Goal: Transaction & Acquisition: Purchase product/service

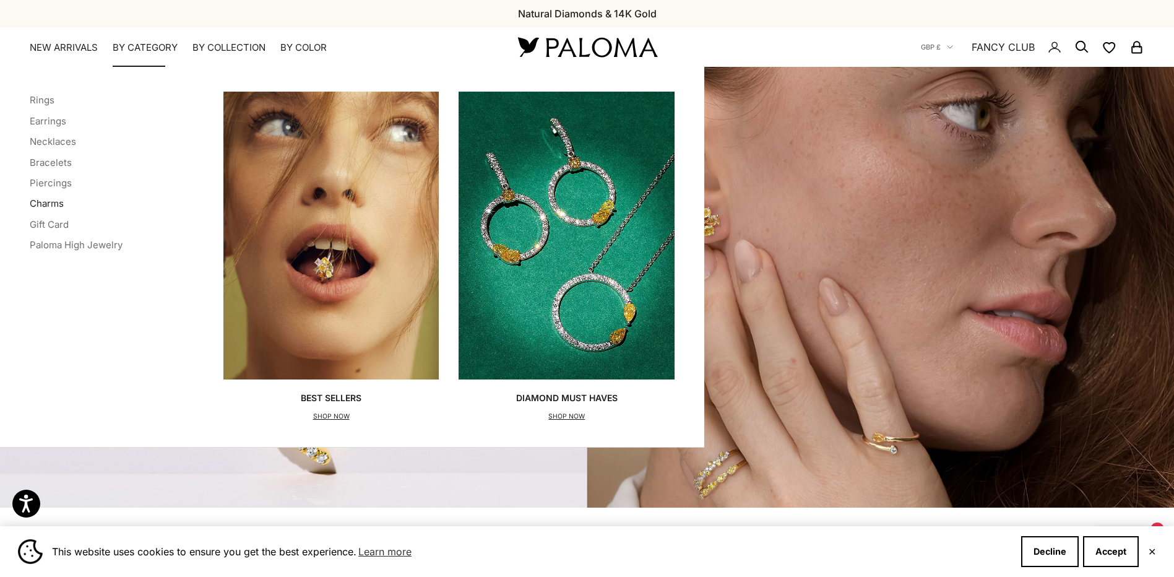
click at [34, 202] on link "Charms" at bounding box center [47, 203] width 34 height 12
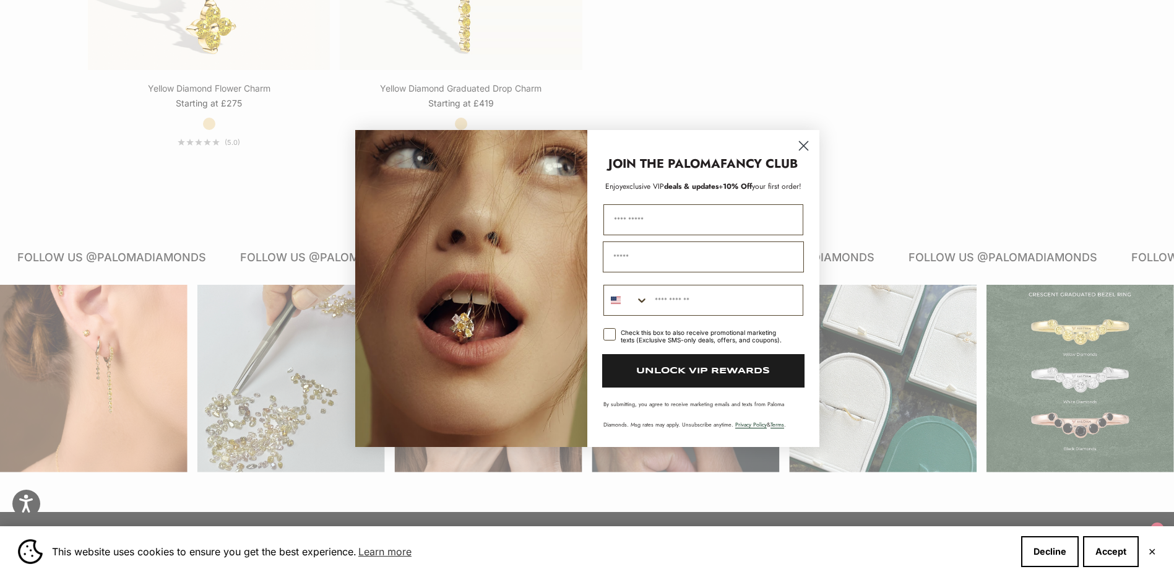
scroll to position [929, 0]
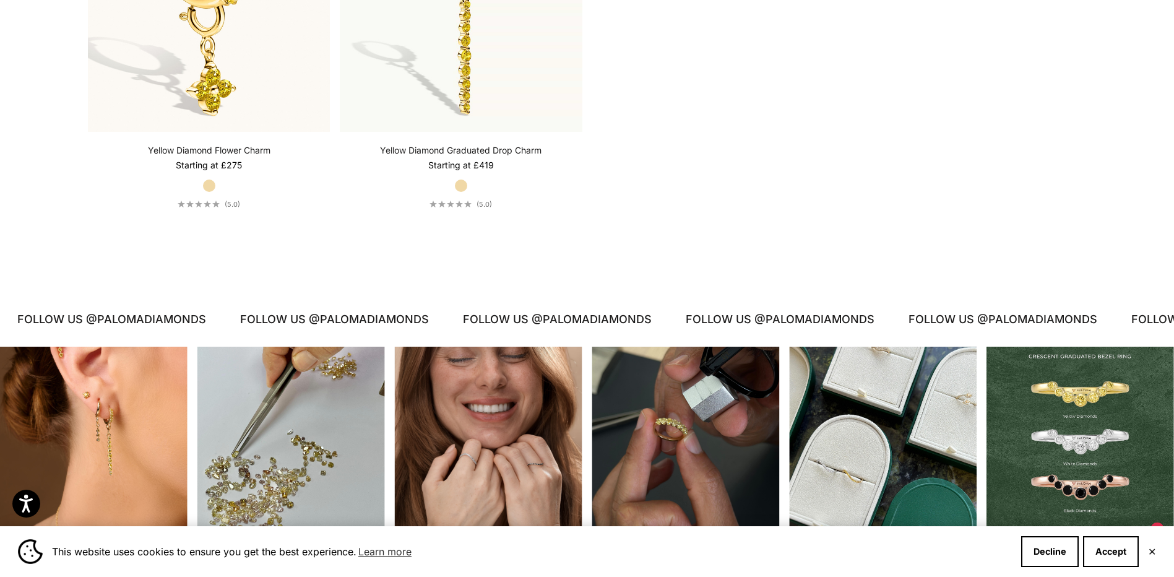
click at [982, 190] on div "Close dialog JOIN THE PALOMA FANCY CLUB Enjoy exclusive VIP deals & updates + 1…" at bounding box center [587, 288] width 1174 height 577
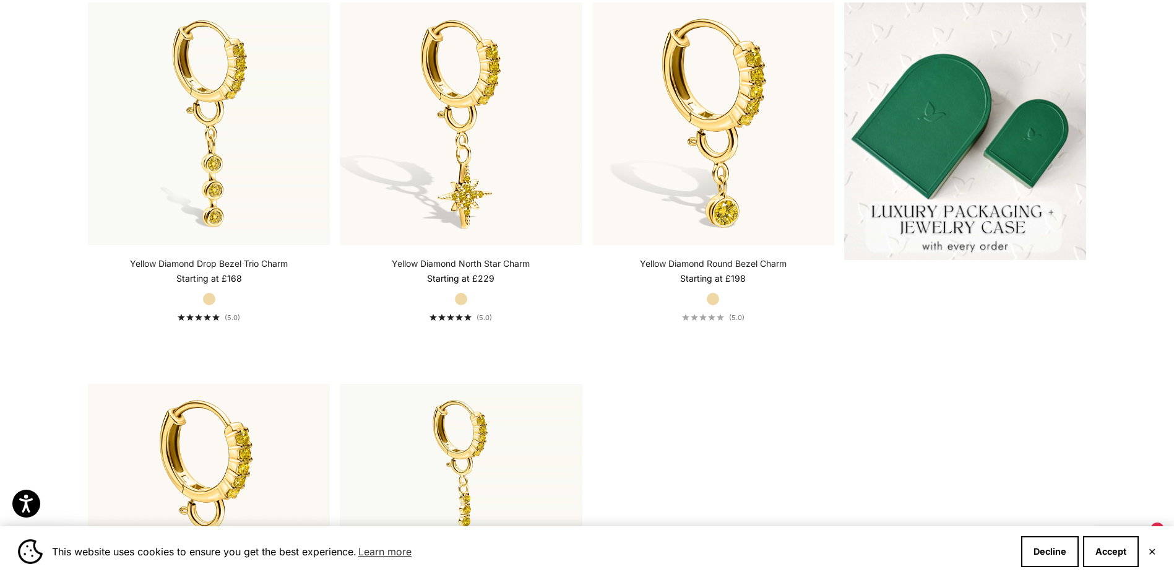
scroll to position [433, 0]
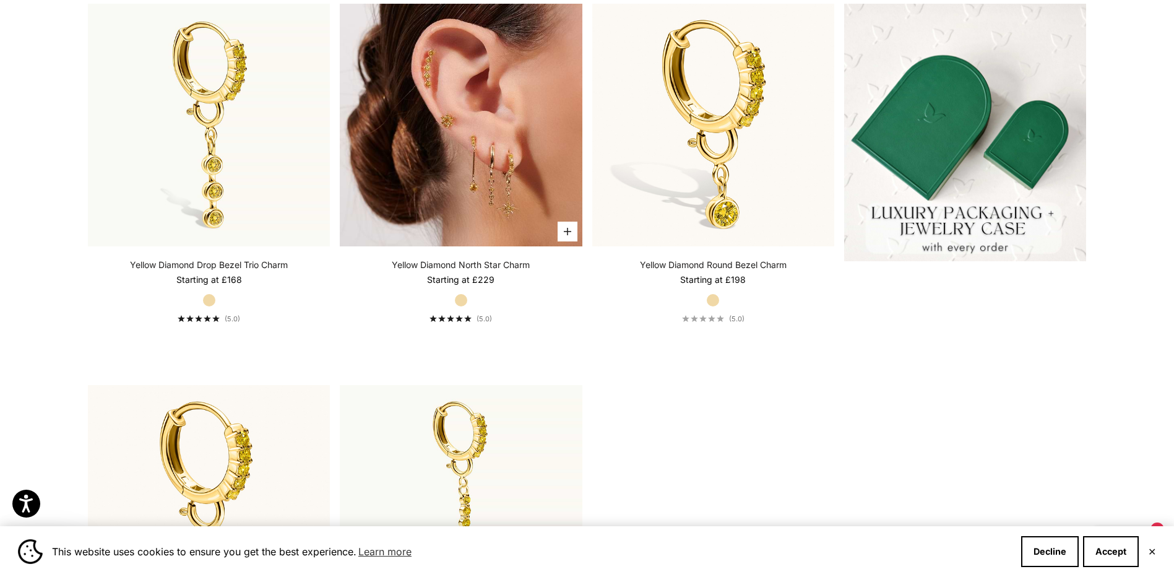
click at [489, 199] on img at bounding box center [461, 125] width 242 height 242
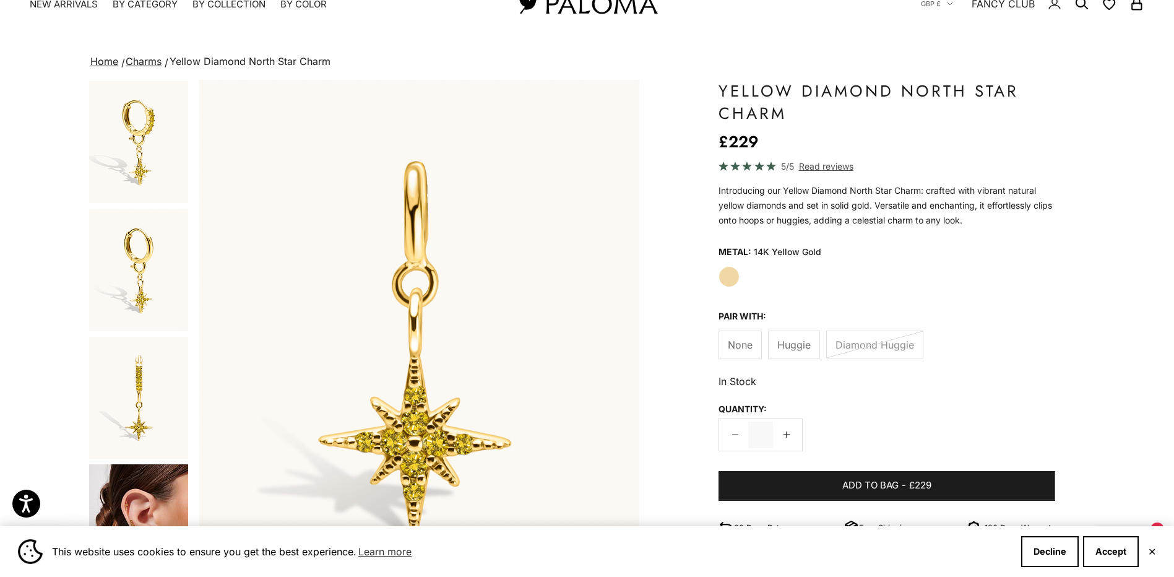
scroll to position [62, 0]
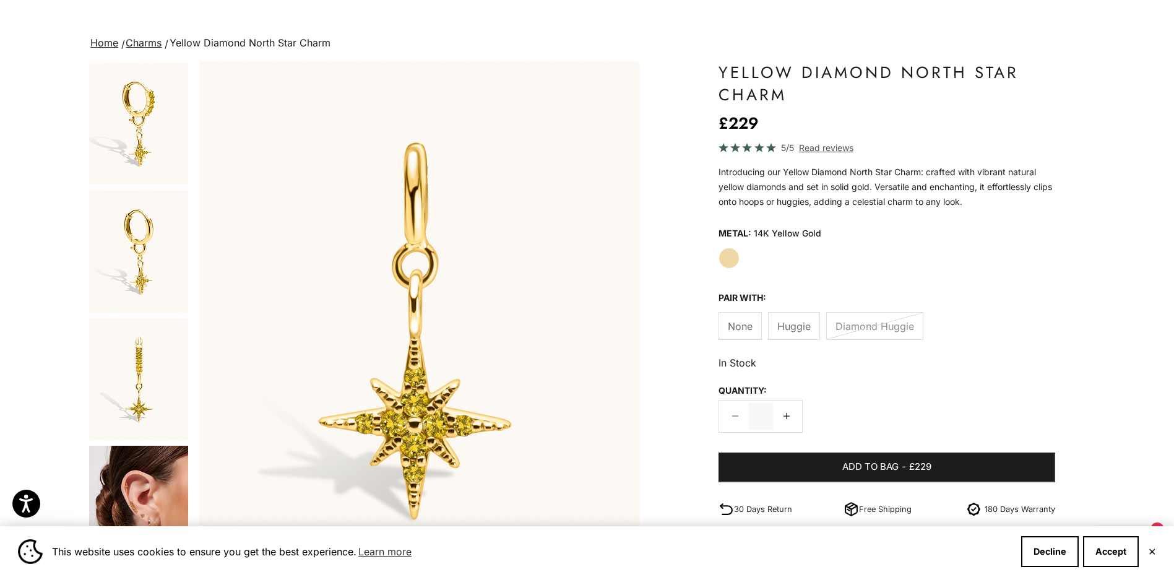
click at [789, 329] on span "Huggie" at bounding box center [794, 326] width 33 height 16
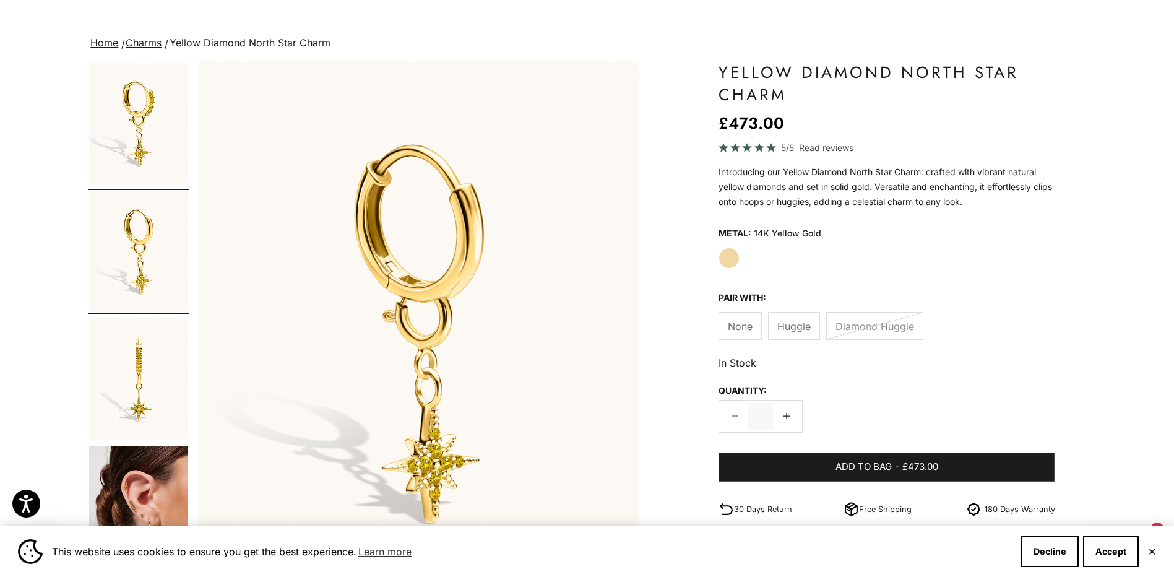
click at [865, 329] on label "Diamond Huggie" at bounding box center [874, 326] width 97 height 28
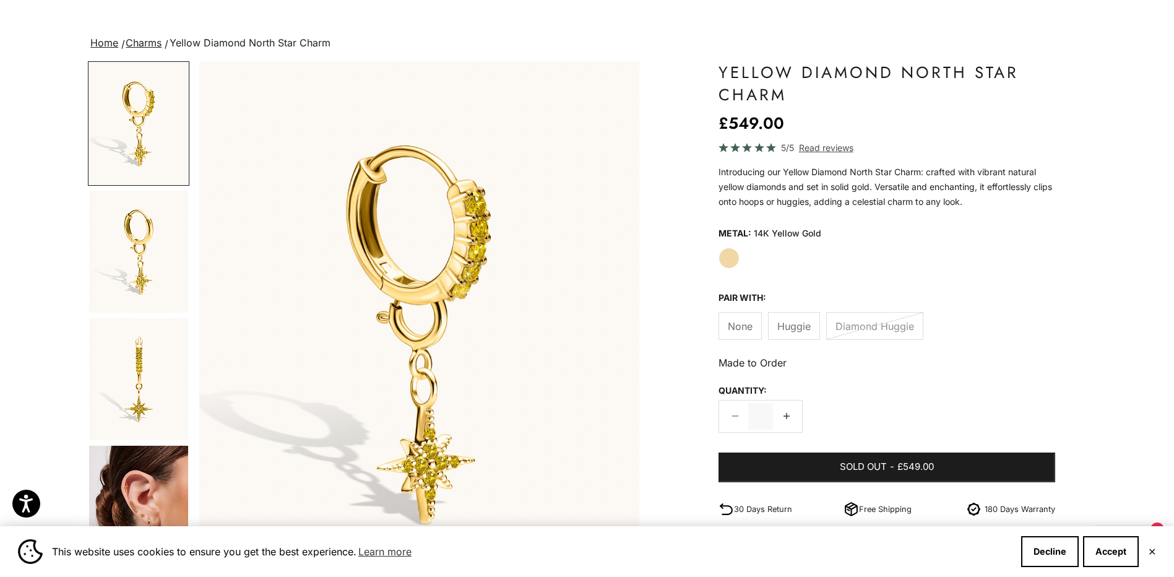
click at [736, 324] on span "None" at bounding box center [740, 326] width 25 height 16
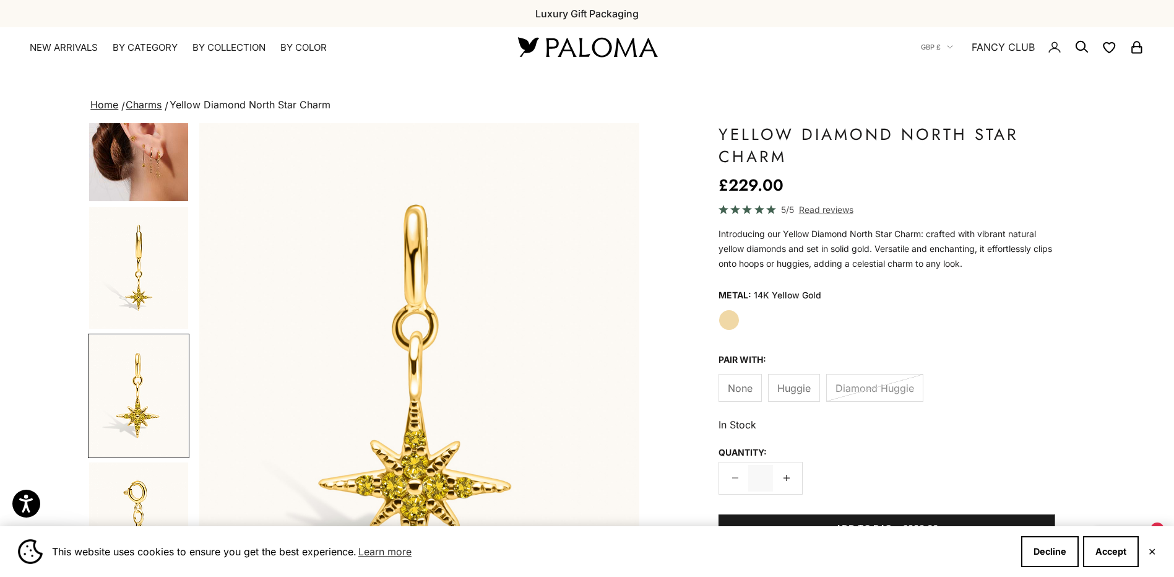
click at [171, 178] on img "Go to item 5" at bounding box center [138, 140] width 99 height 123
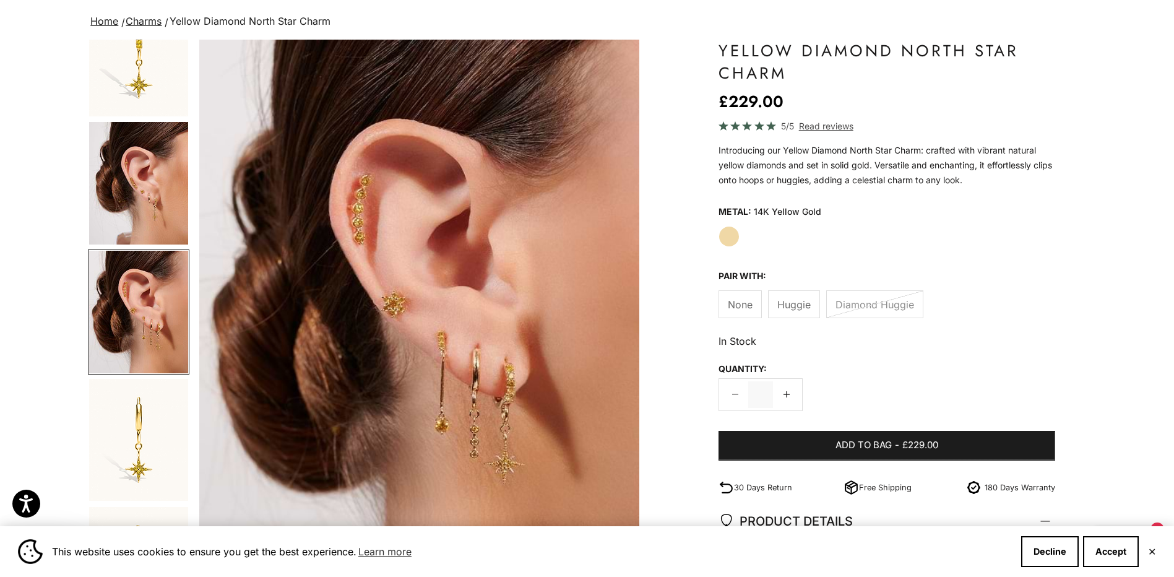
scroll to position [62, 0]
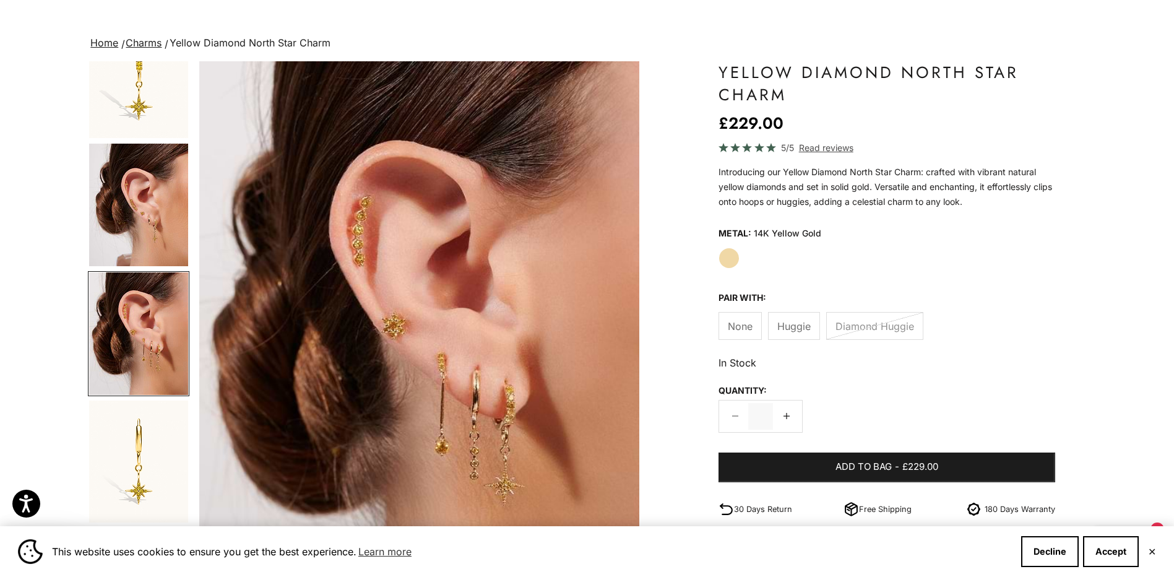
click at [827, 152] on span "Read reviews" at bounding box center [826, 148] width 54 height 14
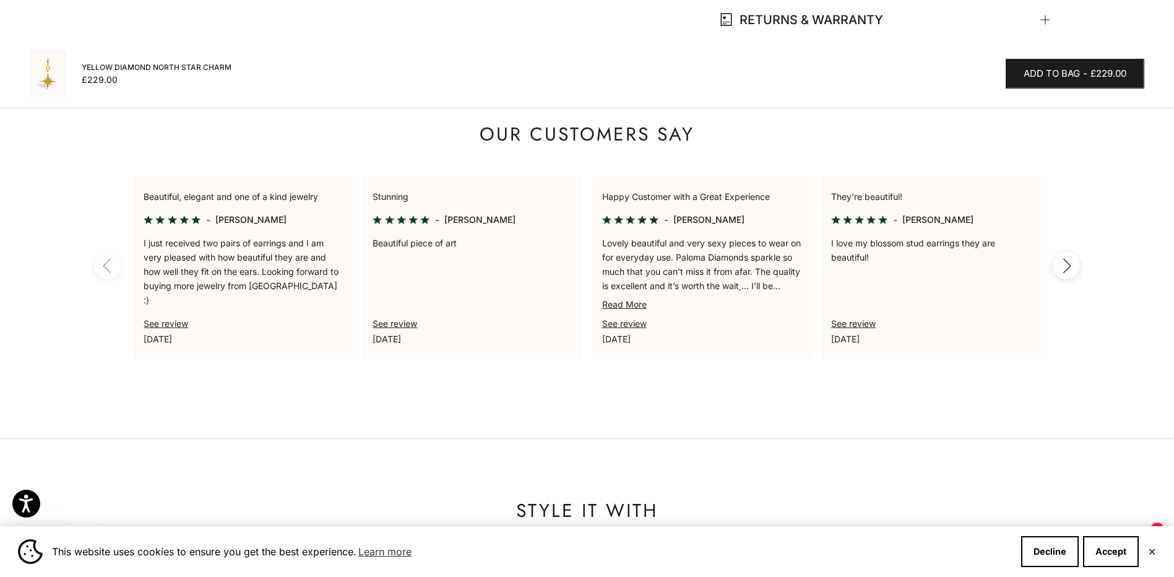
scroll to position [1046, 0]
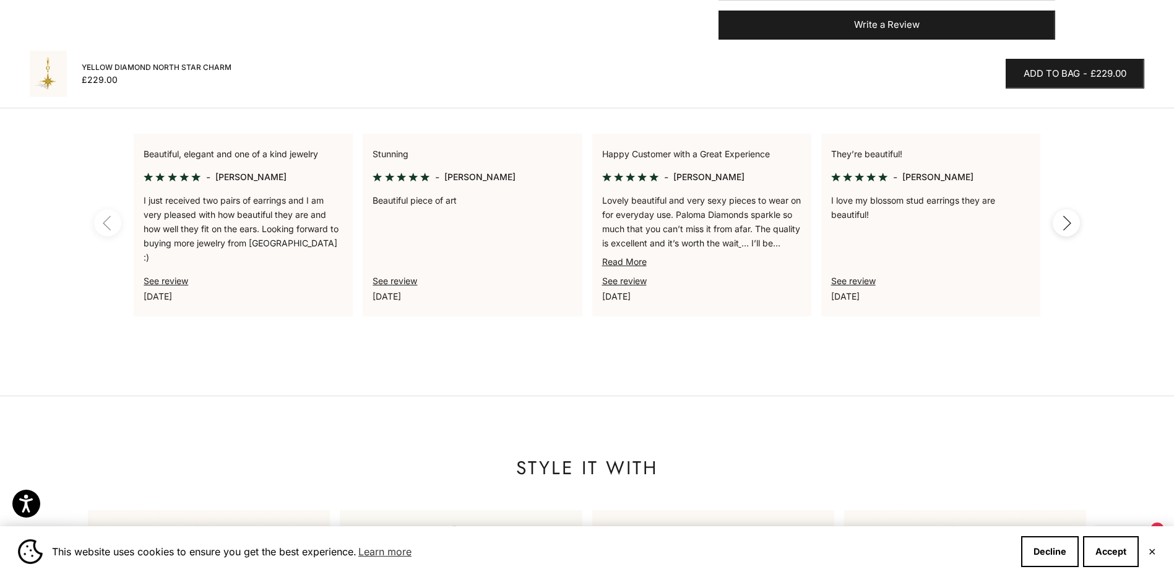
click at [625, 265] on link "Read More" at bounding box center [624, 261] width 45 height 11
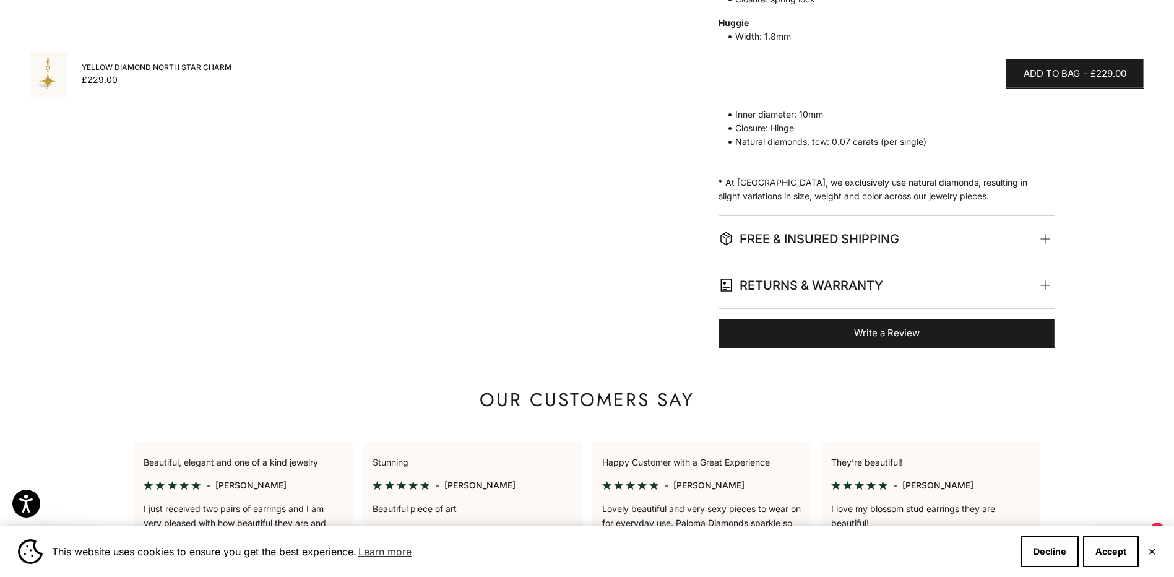
scroll to position [737, 0]
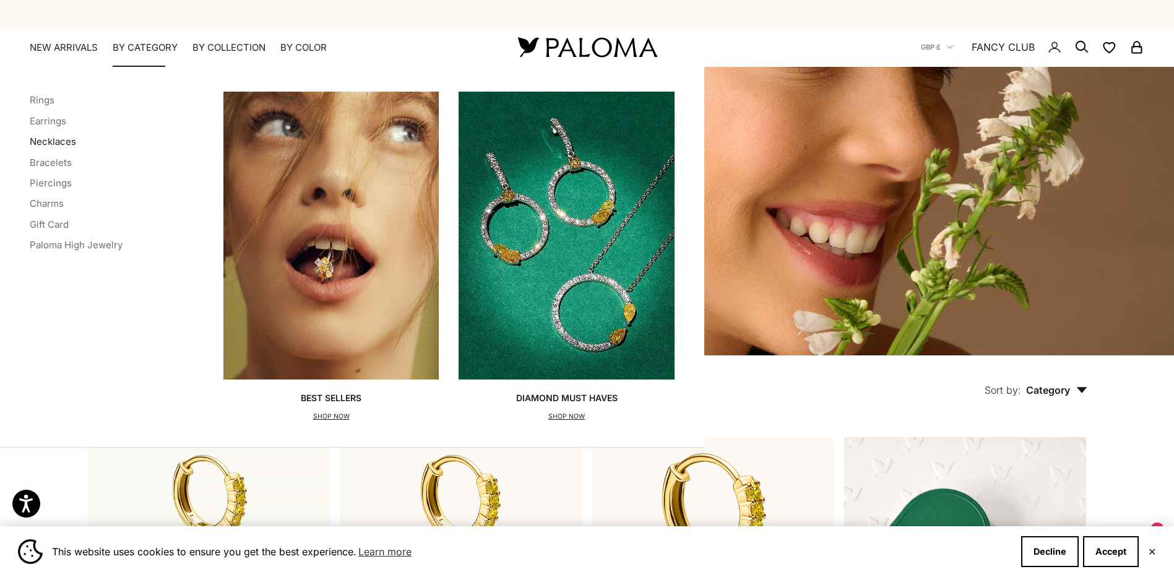
click at [50, 145] on link "Necklaces" at bounding box center [53, 142] width 46 height 12
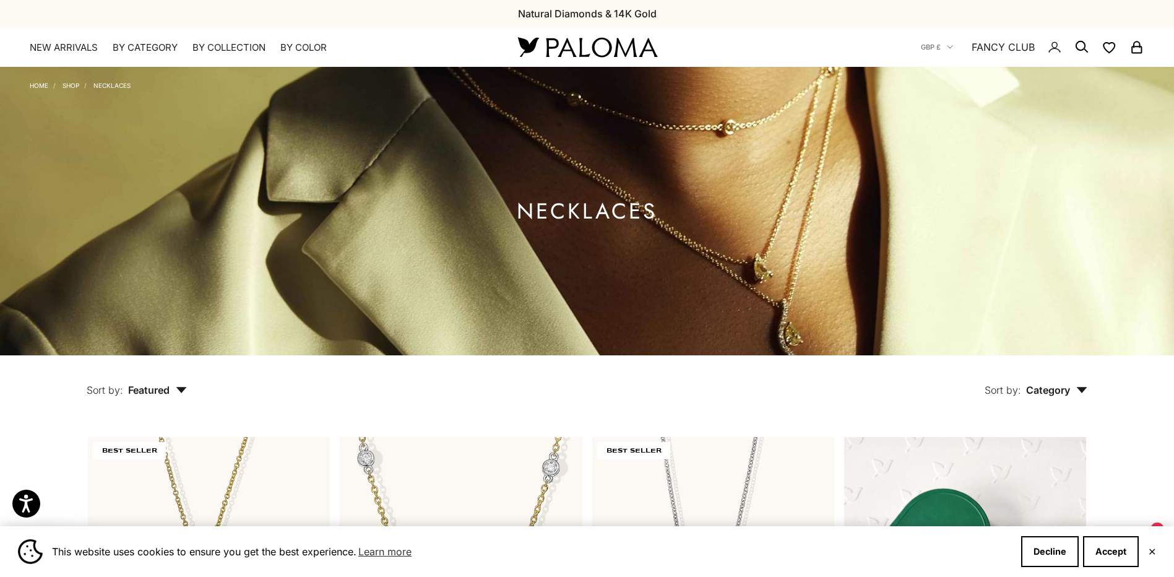
click at [141, 396] on span "Featured" at bounding box center [157, 390] width 59 height 12
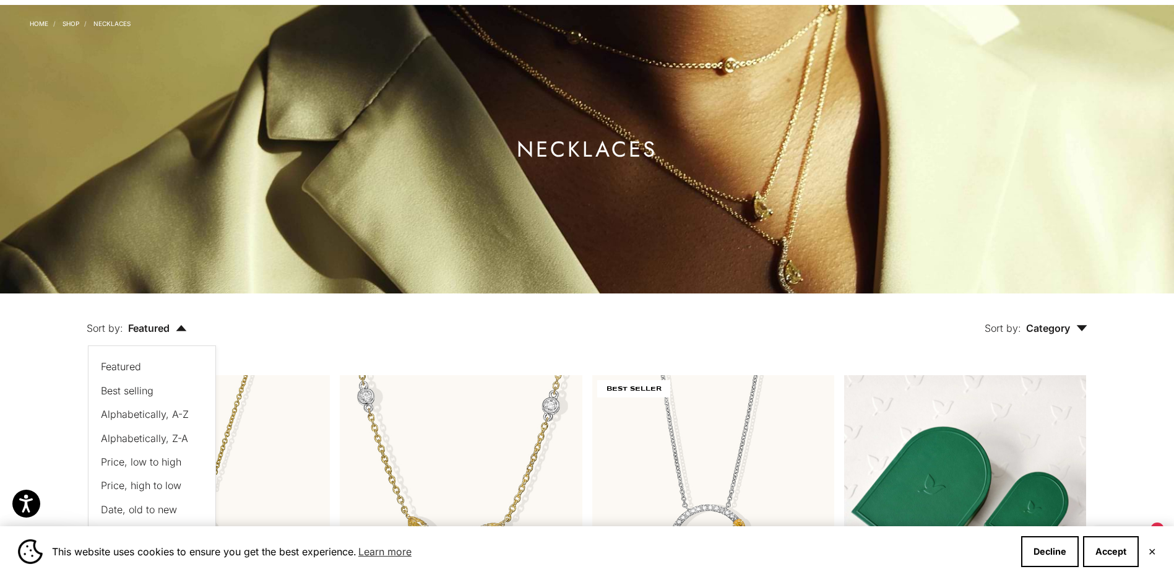
scroll to position [124, 0]
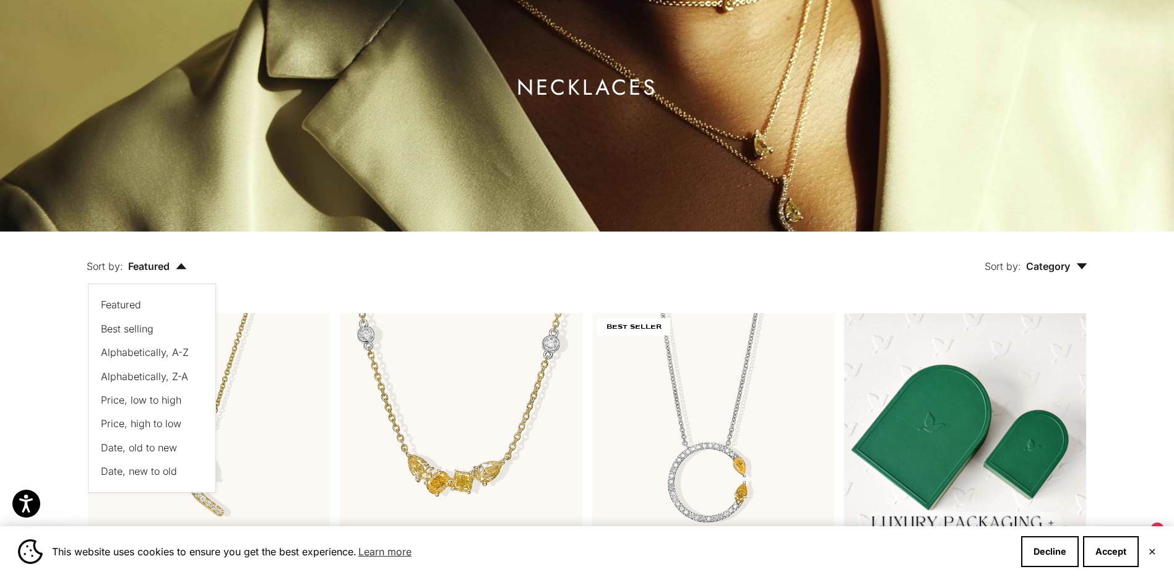
click at [164, 402] on span "Price, low to high" at bounding box center [141, 400] width 80 height 12
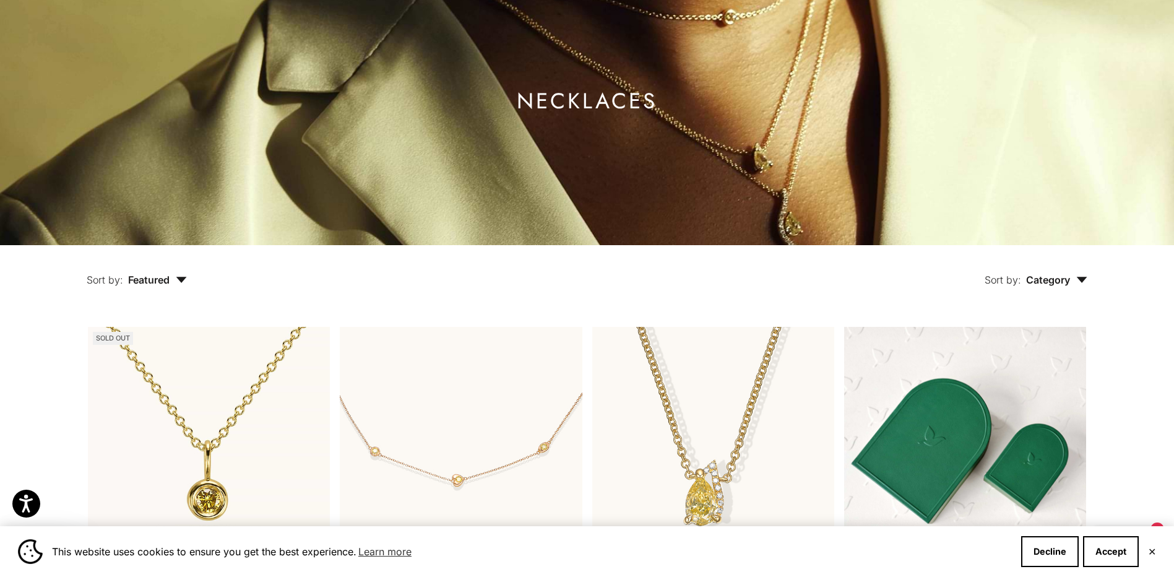
scroll to position [85, 0]
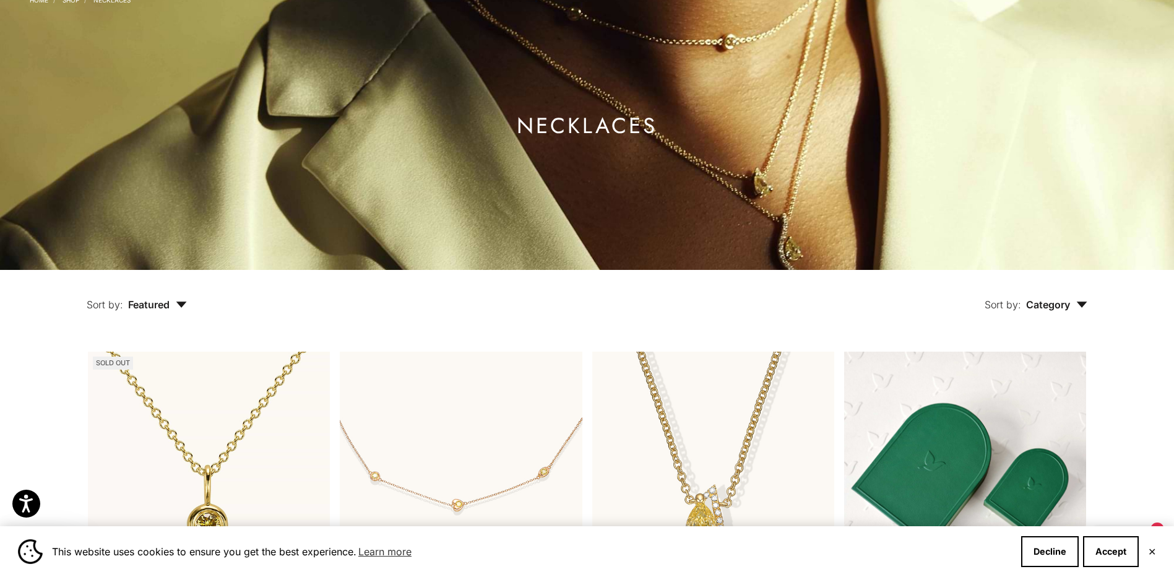
click at [1037, 304] on span "Category" at bounding box center [1056, 304] width 61 height 12
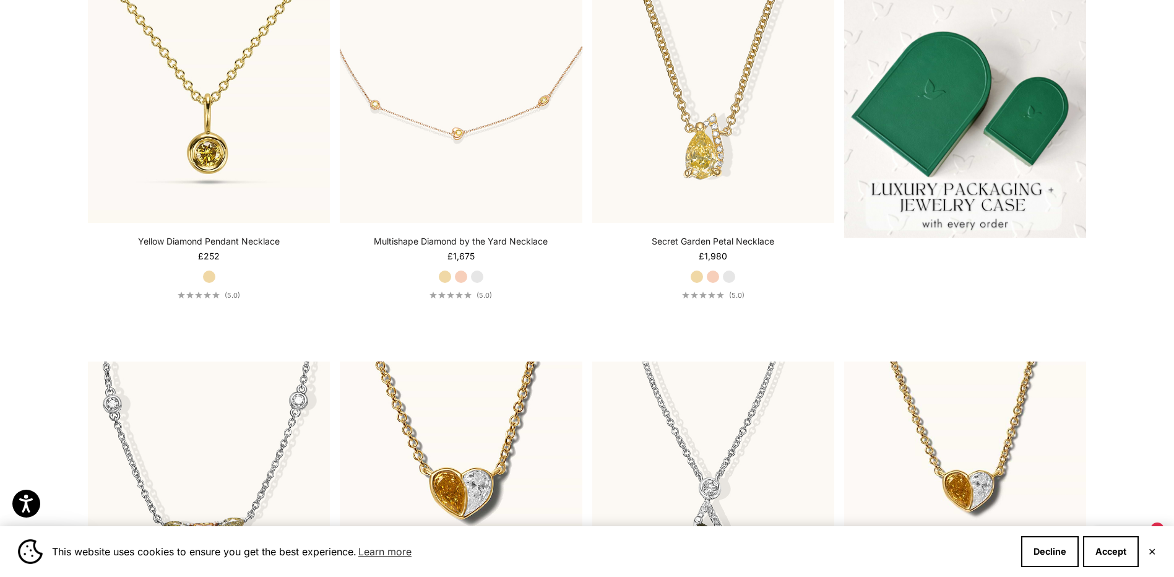
scroll to position [395, 0]
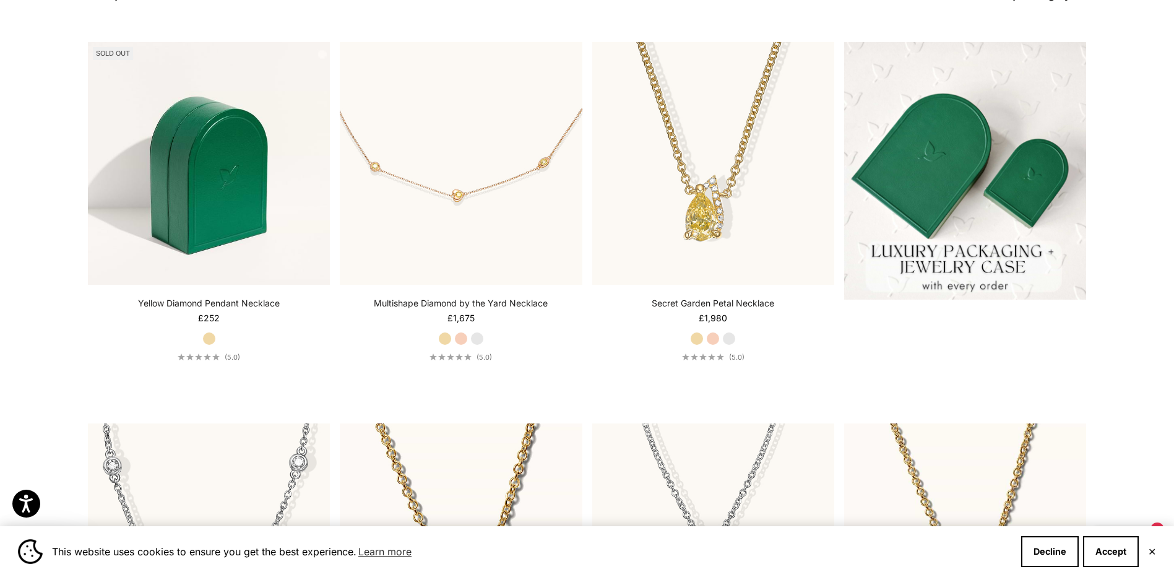
click at [178, 239] on img at bounding box center [209, 163] width 242 height 242
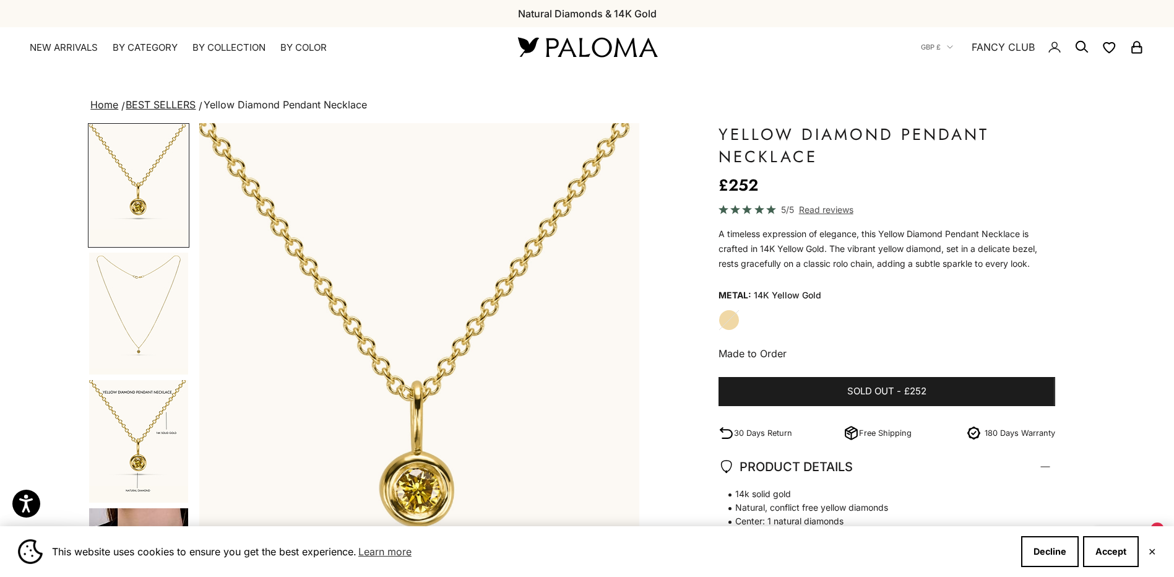
click at [139, 331] on img "Go to item 2" at bounding box center [138, 314] width 99 height 122
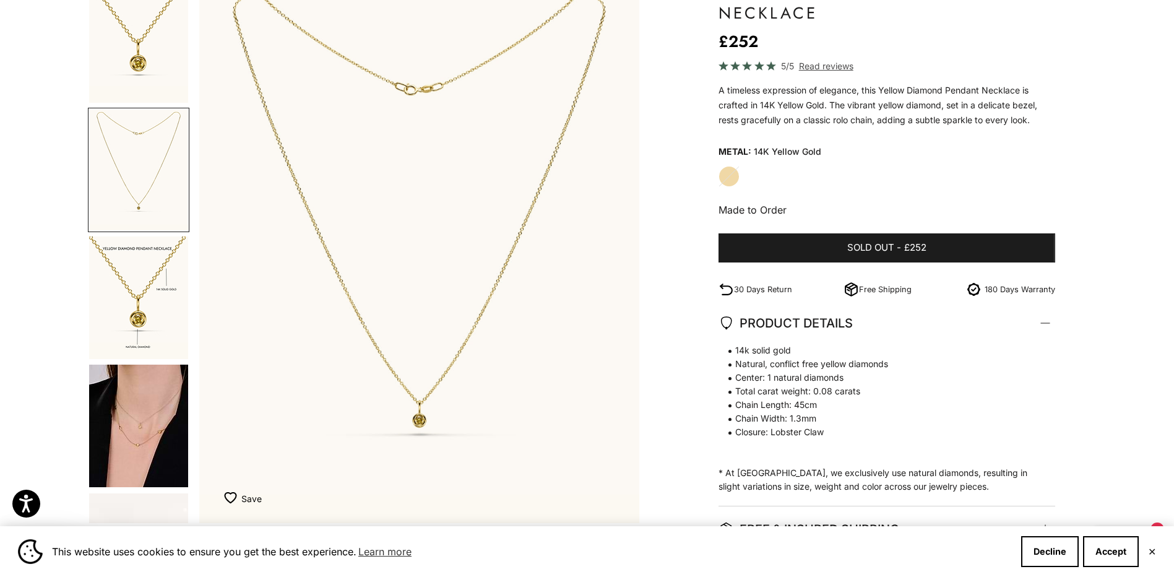
scroll to position [186, 0]
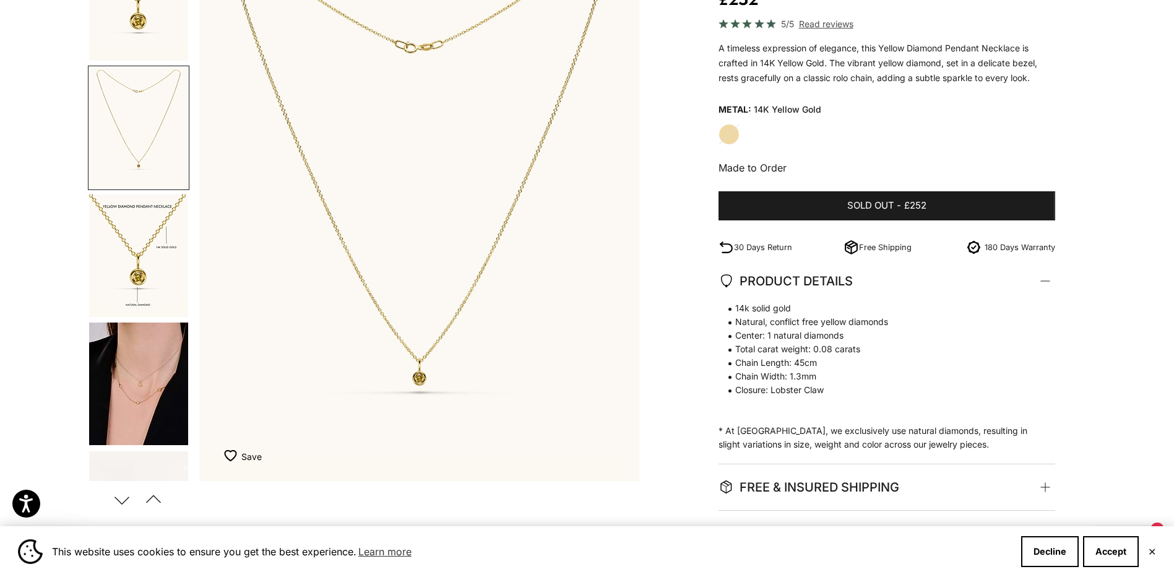
click at [140, 380] on img "Go to item 4" at bounding box center [138, 384] width 99 height 123
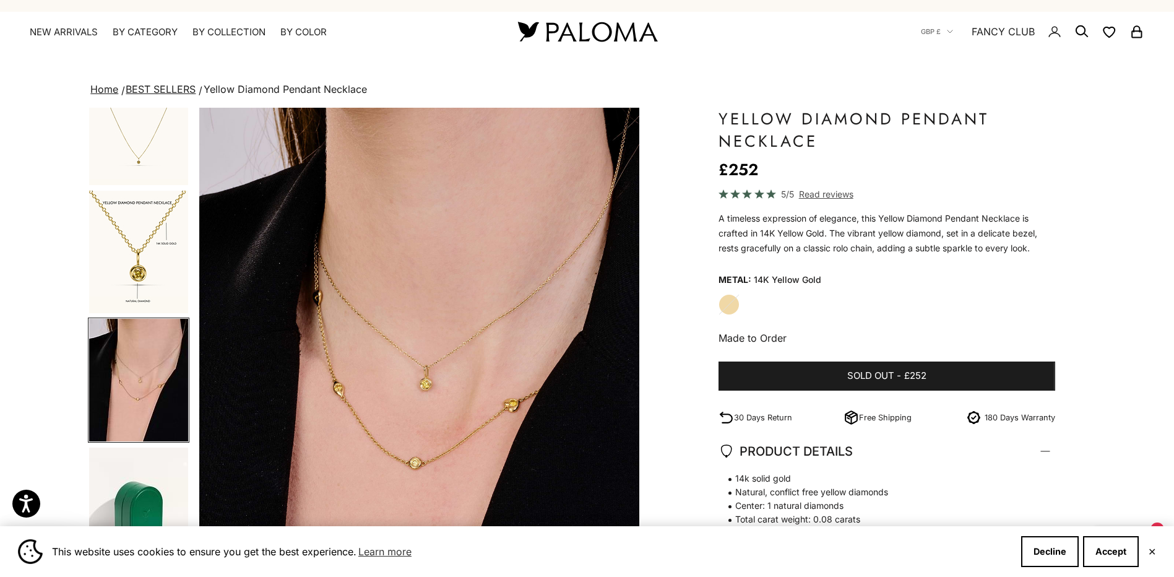
scroll to position [0, 0]
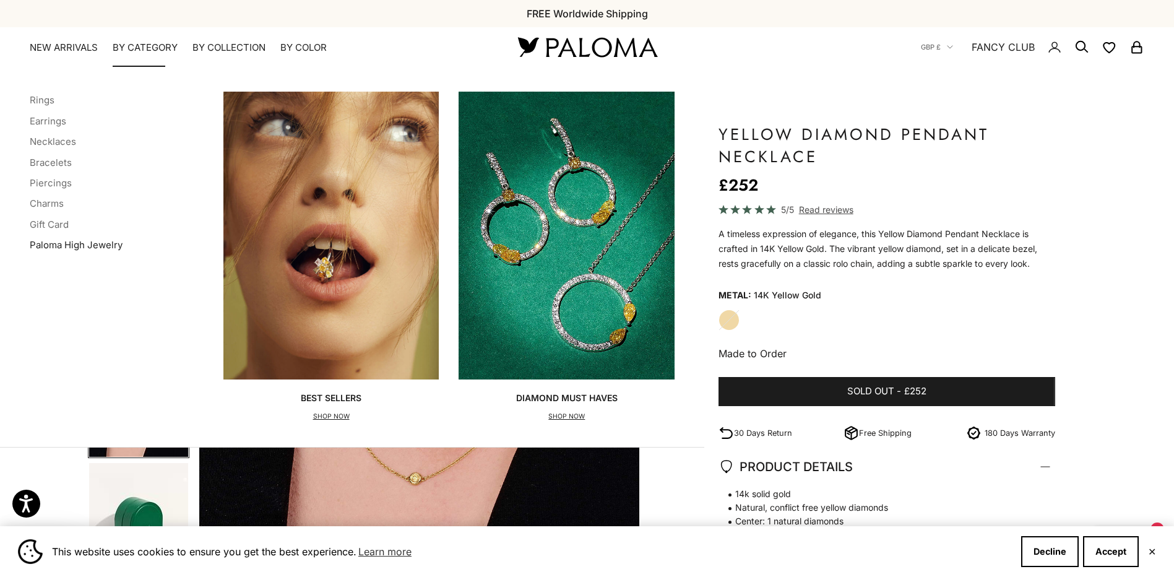
click at [92, 243] on link "Paloma High Jewelry" at bounding box center [76, 245] width 93 height 12
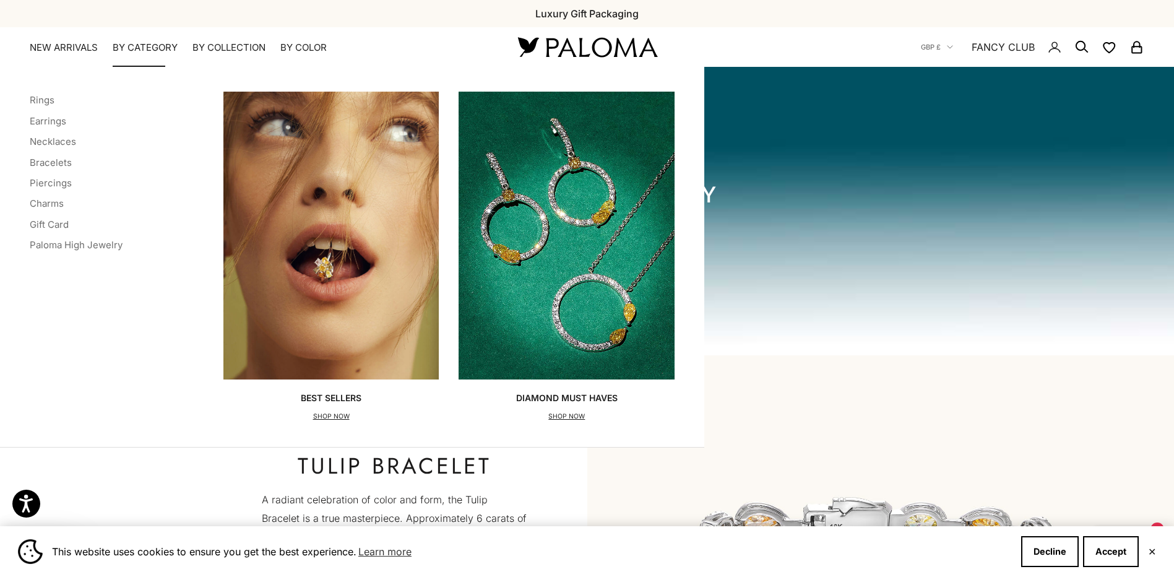
click at [310, 243] on img "Primary navigation" at bounding box center [331, 236] width 216 height 288
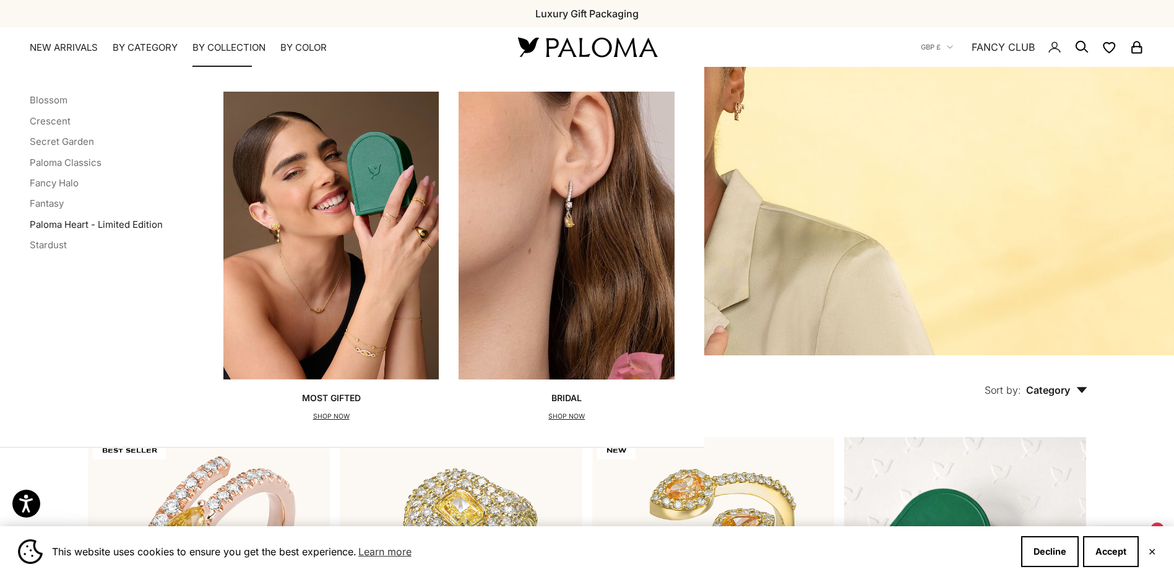
click at [75, 228] on link "Paloma Heart - Limited Edition" at bounding box center [96, 225] width 133 height 12
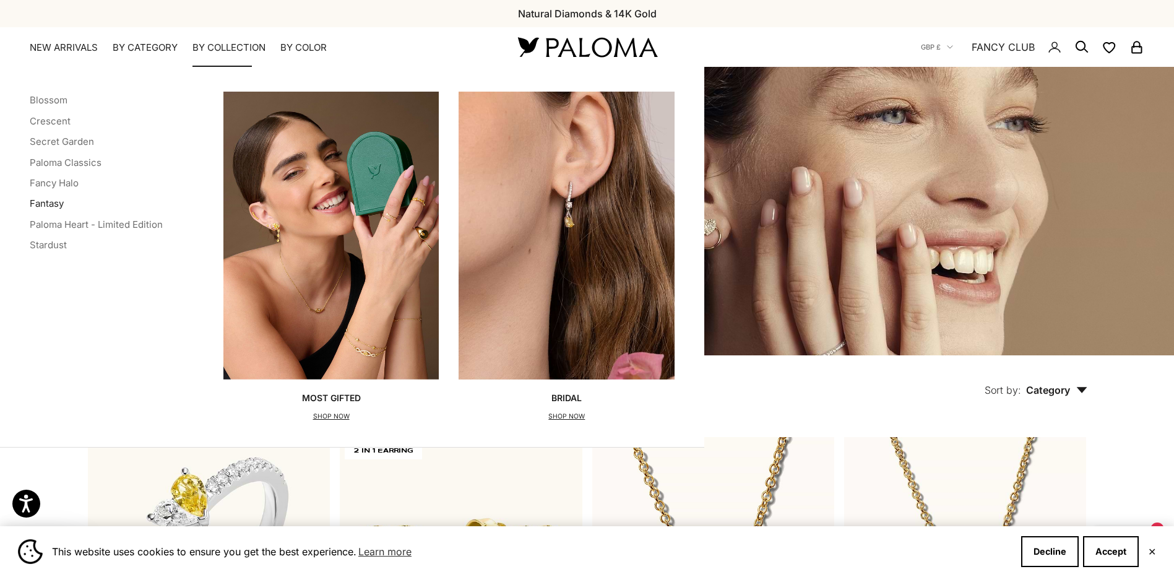
click at [45, 201] on link "Fantasy" at bounding box center [47, 203] width 34 height 12
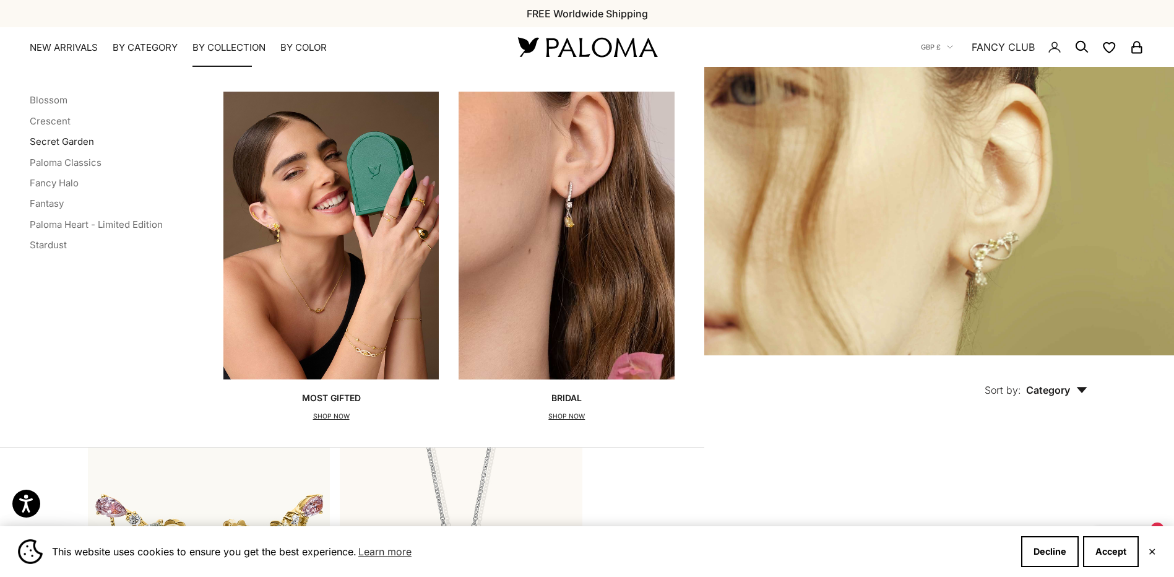
click at [60, 146] on link "Secret Garden" at bounding box center [62, 142] width 64 height 12
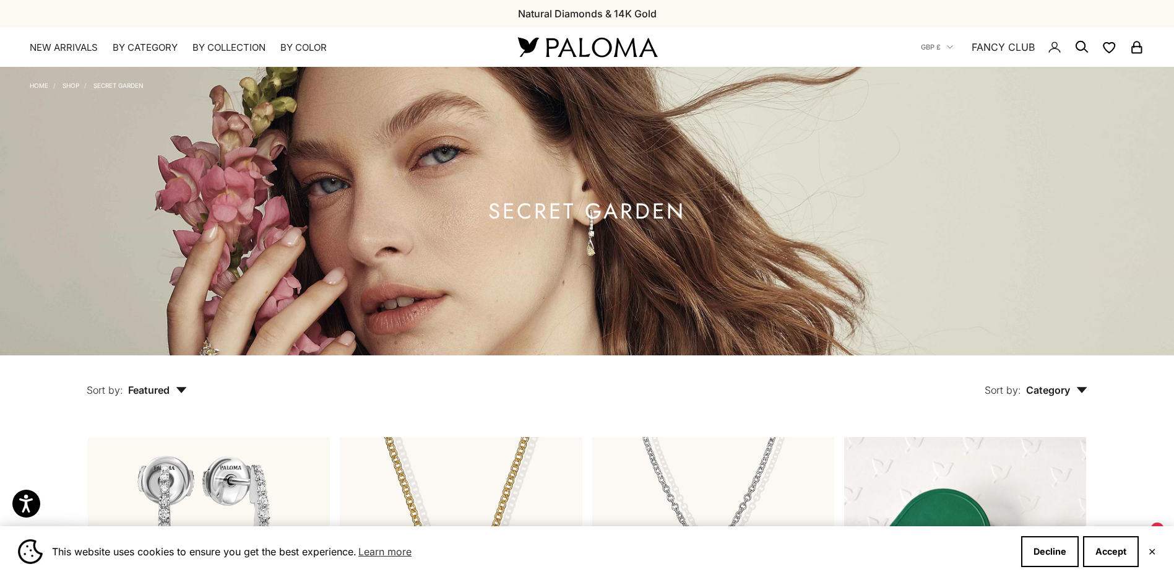
click at [584, 56] on img at bounding box center [587, 47] width 149 height 26
